Goal: Information Seeking & Learning: Find specific fact

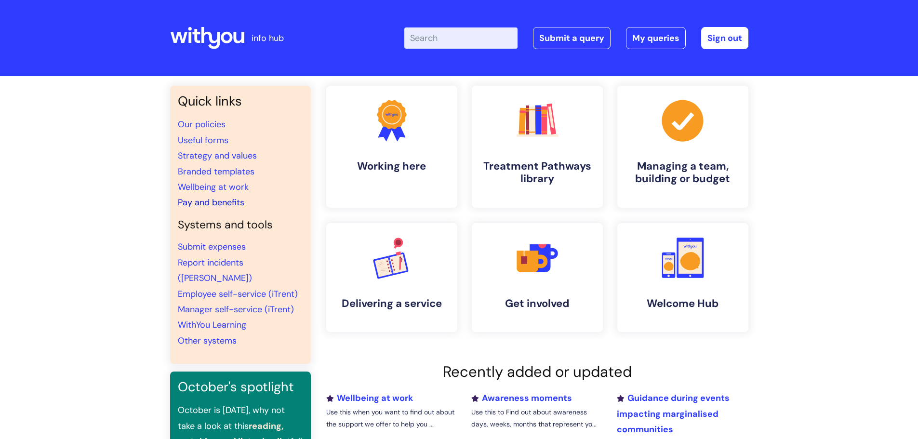
click at [202, 200] on link "Pay and benefits" at bounding box center [211, 203] width 67 height 12
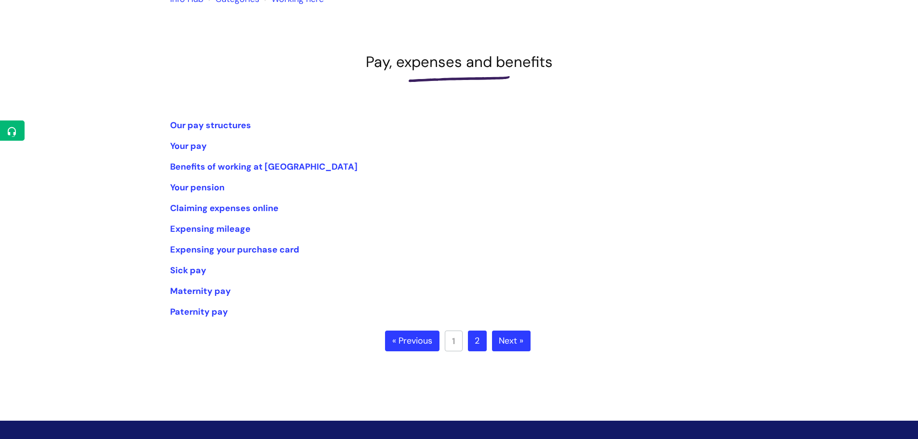
scroll to position [145, 0]
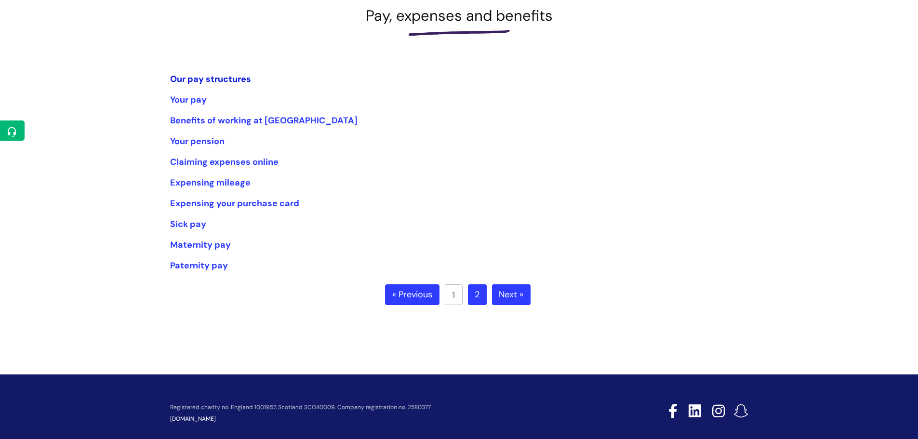
click at [210, 78] on link "Our pay structures" at bounding box center [210, 79] width 81 height 12
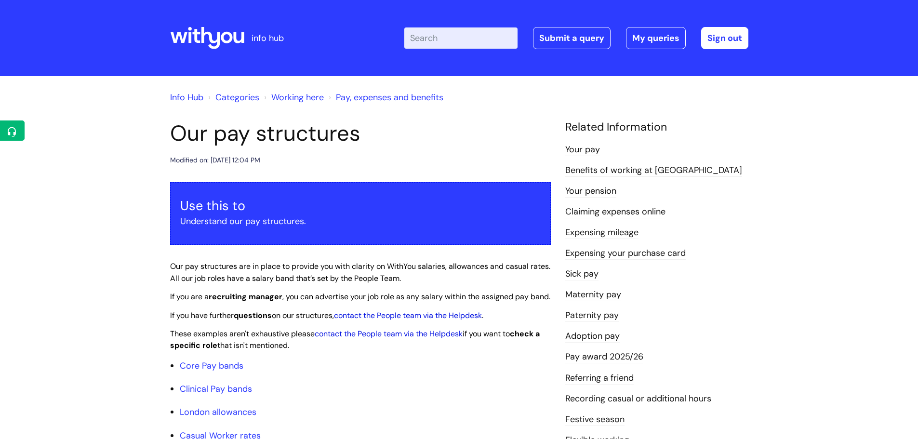
scroll to position [241, 0]
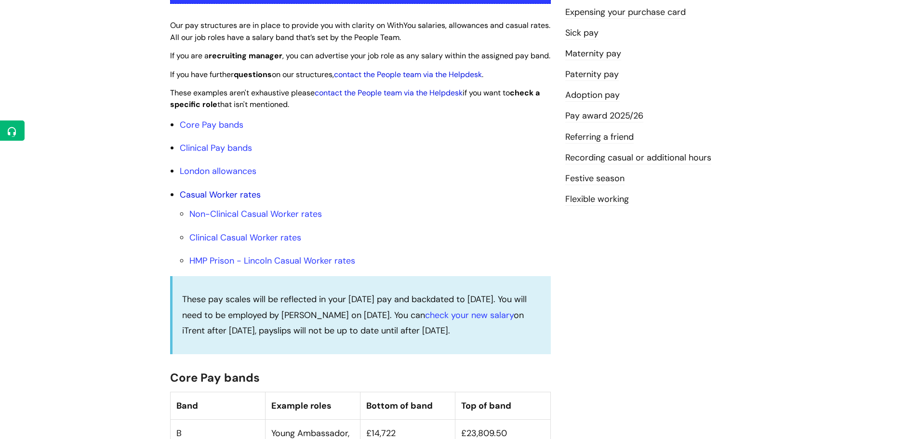
click at [219, 200] on link "Casual Worker rates" at bounding box center [220, 195] width 81 height 12
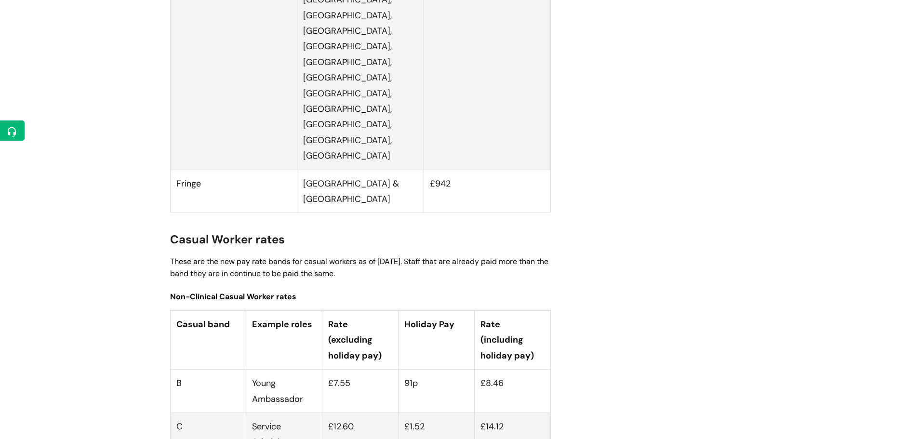
scroll to position [2525, 0]
